Goal: Task Accomplishment & Management: Manage account settings

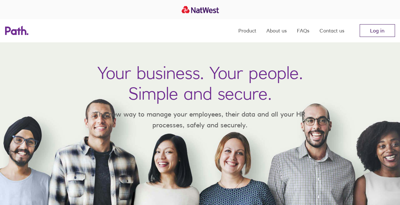
click at [382, 28] on link "Log in" at bounding box center [376, 30] width 35 height 13
click at [379, 32] on link "Log in" at bounding box center [376, 30] width 35 height 13
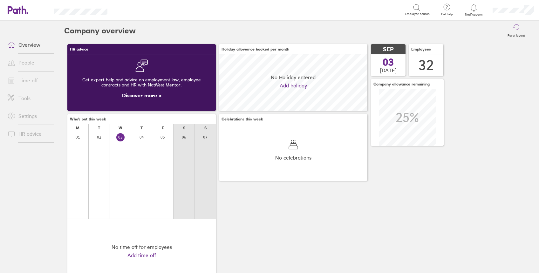
scroll to position [57, 148]
click at [38, 62] on link "People" at bounding box center [28, 62] width 51 height 13
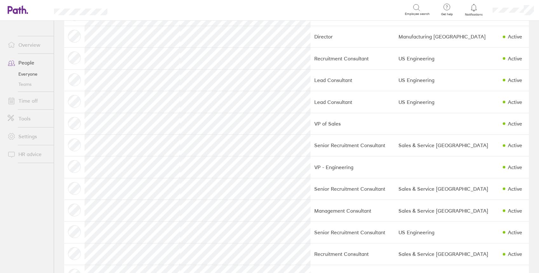
scroll to position [116, 0]
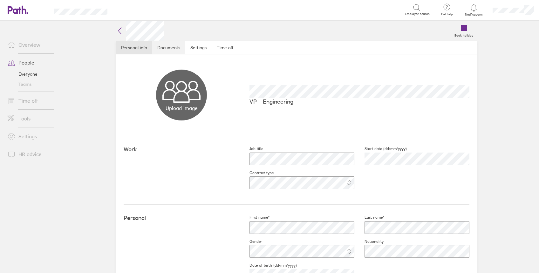
click at [171, 50] on link "Documents" at bounding box center [168, 47] width 33 height 13
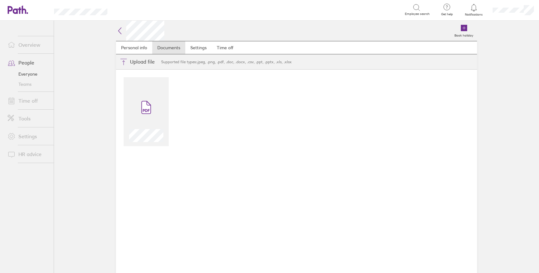
click at [122, 30] on icon at bounding box center [120, 31] width 8 height 8
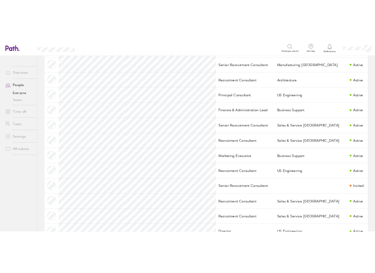
scroll to position [424, 0]
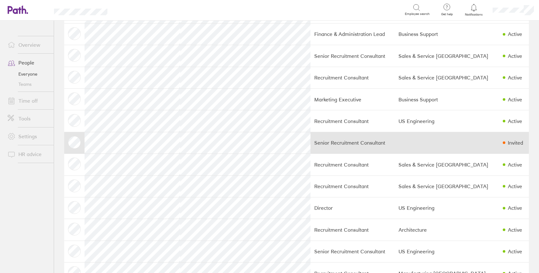
click at [424, 148] on td at bounding box center [447, 143] width 104 height 22
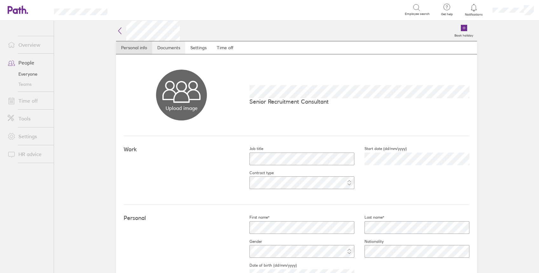
click at [162, 48] on link "Documents" at bounding box center [168, 47] width 33 height 13
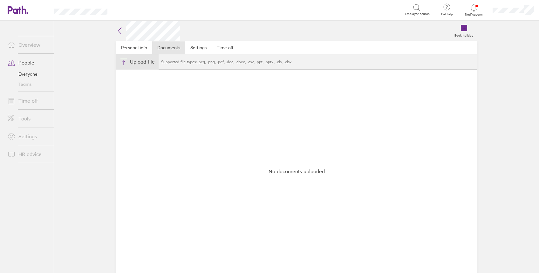
click at [139, 66] on button "Choose files" at bounding box center [137, 61] width 43 height 15
type input "C:\fakepath\[PERSON_NAME] Verto [DEMOGRAPHIC_DATA].pdf"
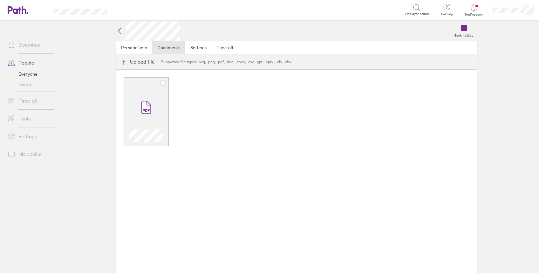
click at [152, 113] on span at bounding box center [146, 107] width 27 height 38
